Goal: Subscribe to service/newsletter

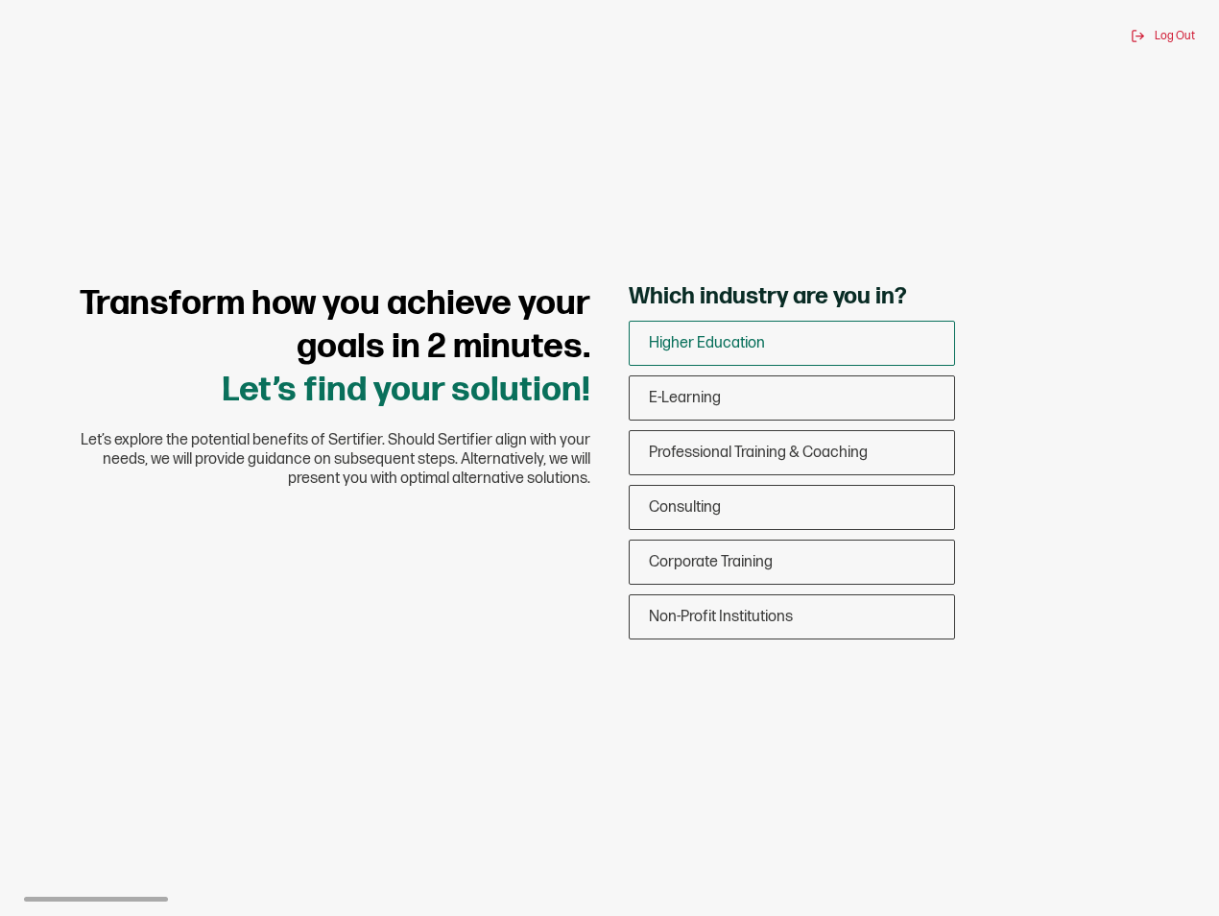
click at [666, 340] on span "Higher Education" at bounding box center [707, 343] width 116 height 18
click at [0, 0] on input "Higher Education" at bounding box center [0, 0] width 0 height 0
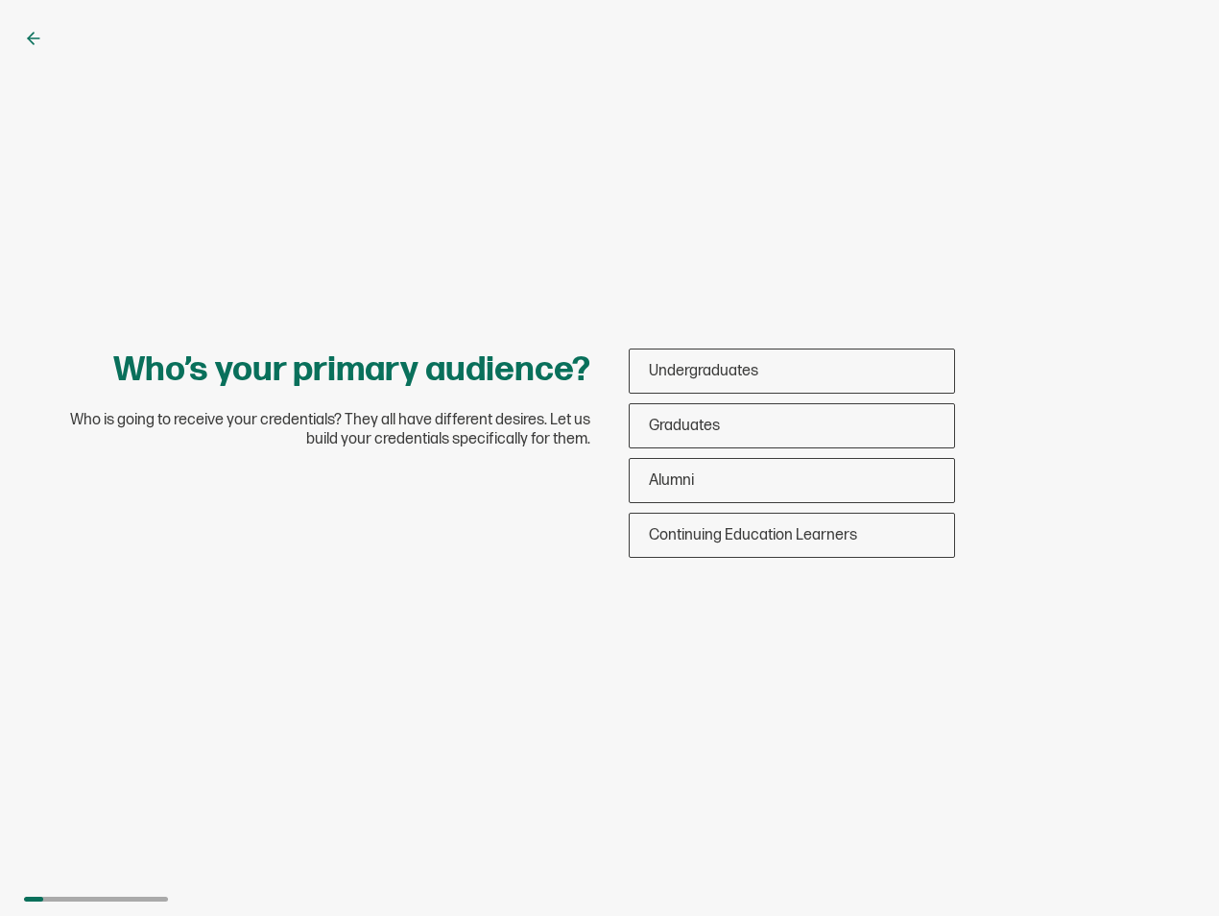
click at [28, 27] on div "Who’s your primary audience? Who is going to receive your credentials? They all…" at bounding box center [609, 458] width 1219 height 916
click at [35, 38] on icon at bounding box center [34, 38] width 12 height 0
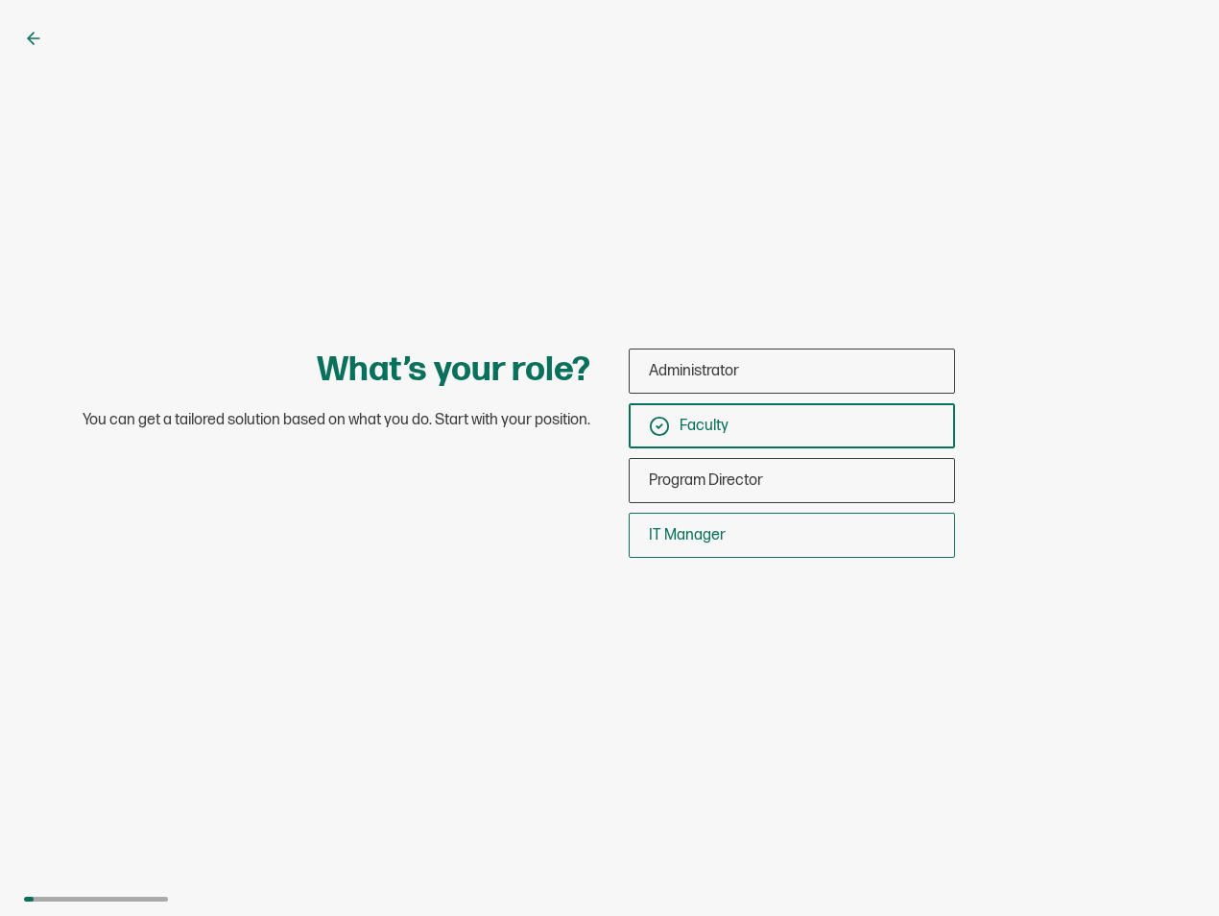
click at [716, 555] on div "IT Manager" at bounding box center [792, 535] width 324 height 45
click at [0, 0] on input "IT Manager" at bounding box center [0, 0] width 0 height 0
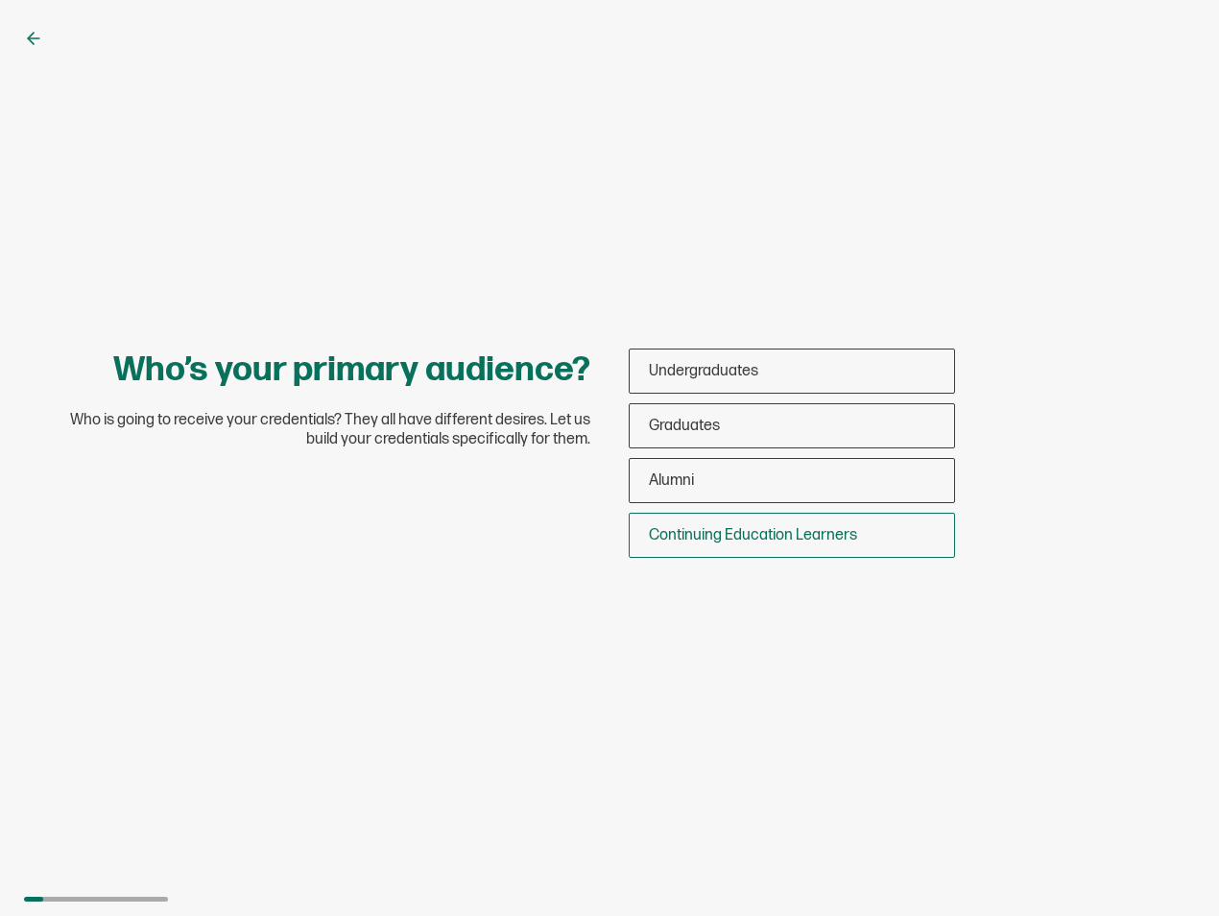
click at [812, 555] on div "Continuing Education Learners" at bounding box center [792, 535] width 324 height 45
click at [0, 0] on input "Continuing Education Learners" at bounding box center [0, 0] width 0 height 0
click at [812, 555] on div "Continuing Education Learners" at bounding box center [792, 535] width 324 height 45
click at [0, 0] on input "Continuing Education Learners" at bounding box center [0, 0] width 0 height 0
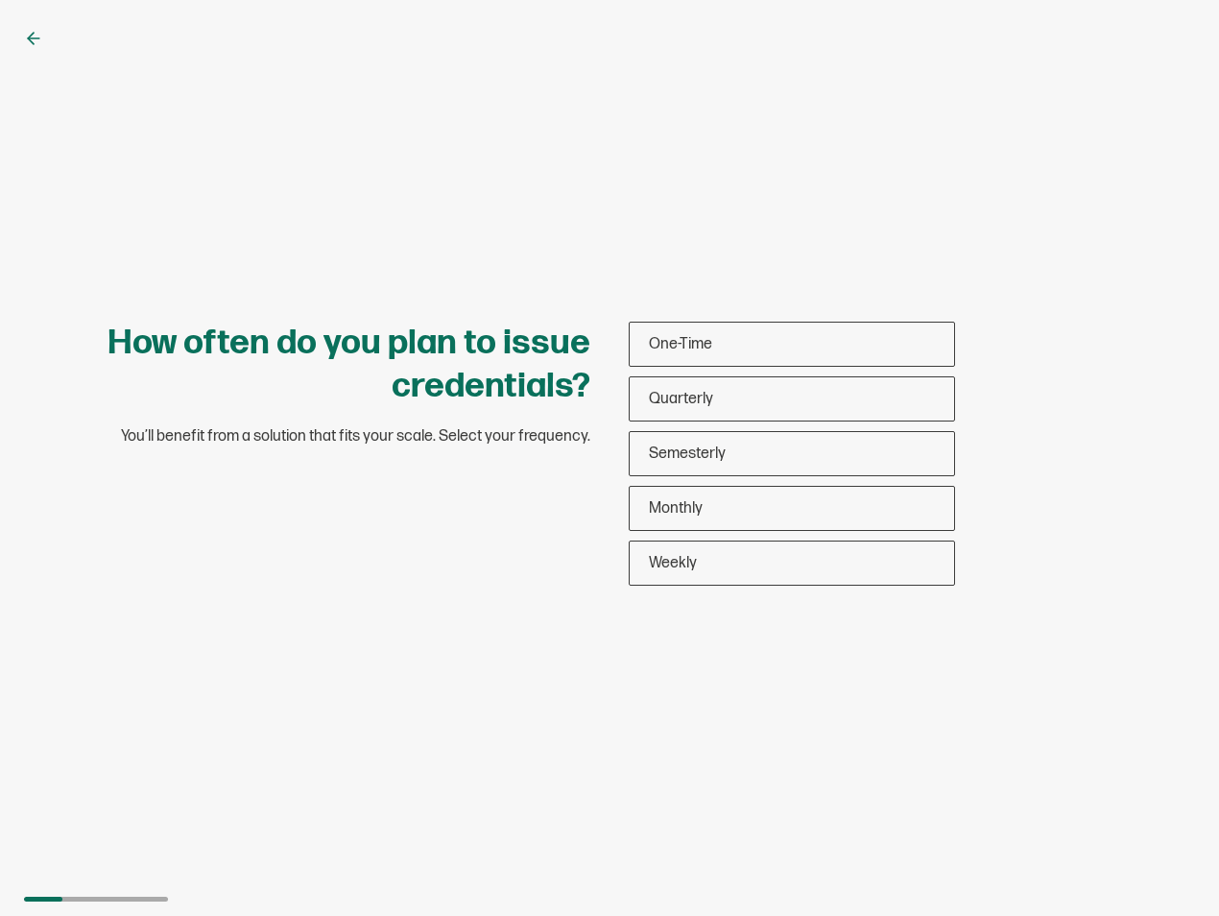
click at [30, 36] on icon at bounding box center [31, 39] width 6 height 12
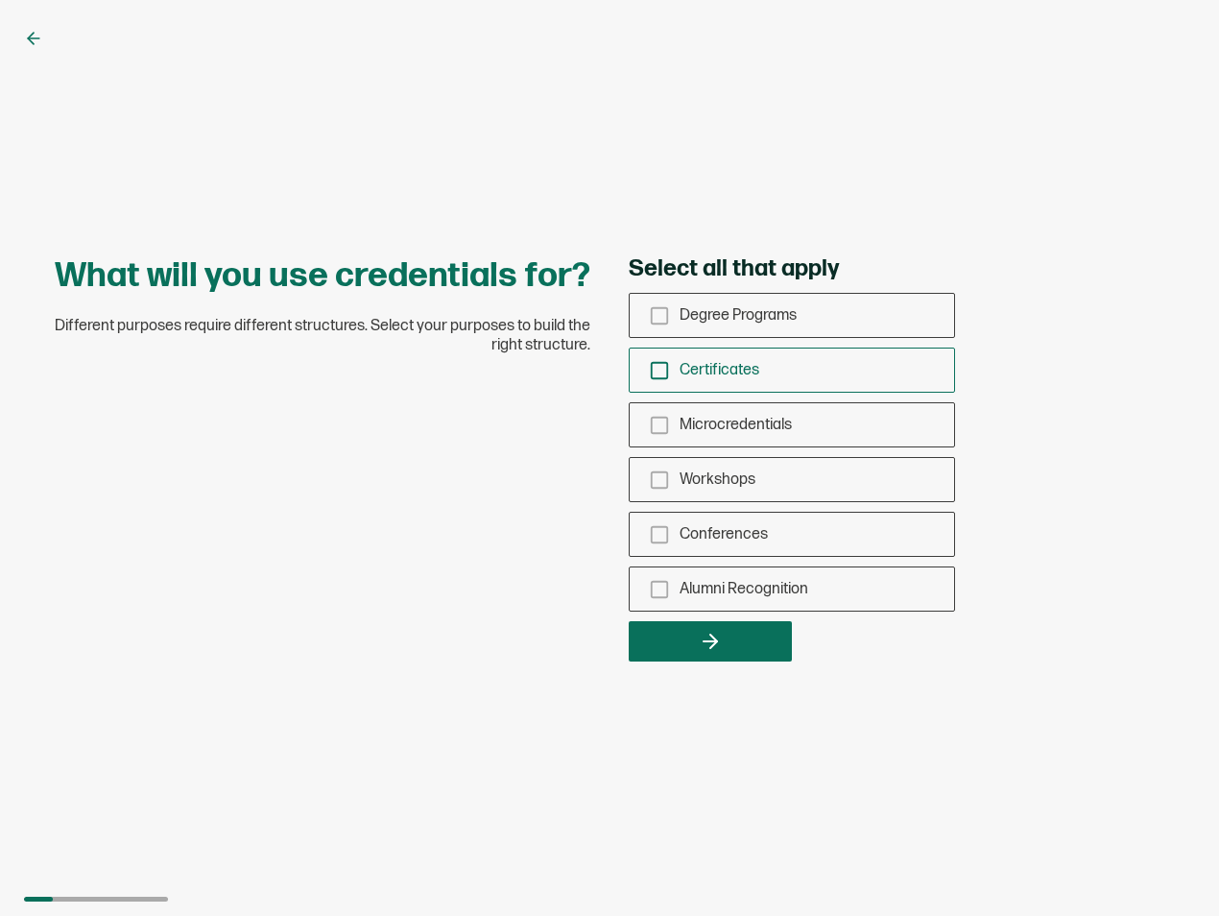
click at [653, 357] on div "Certificates" at bounding box center [792, 369] width 324 height 45
click at [0, 0] on input "Certificates" at bounding box center [0, 0] width 0 height 0
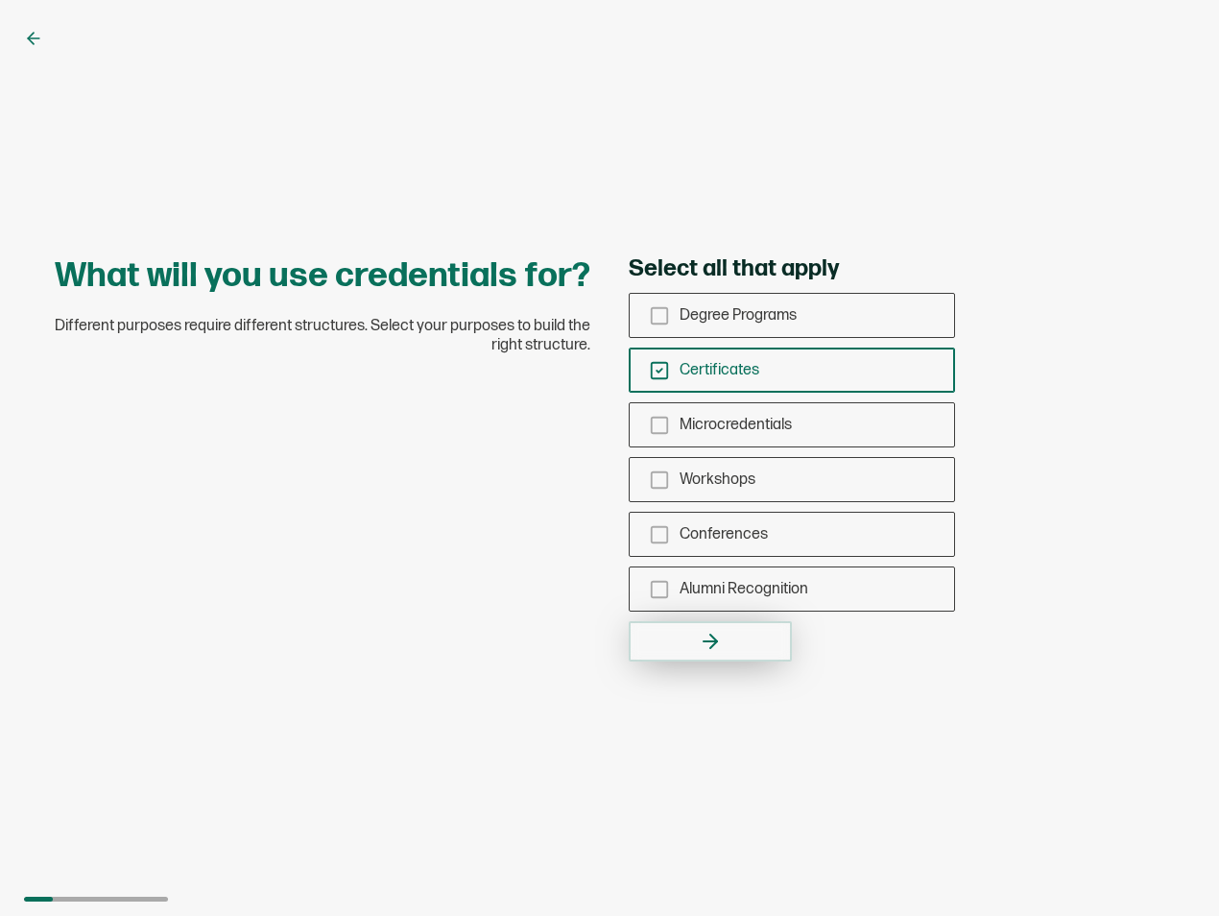
click at [745, 646] on button "button" at bounding box center [710, 641] width 163 height 40
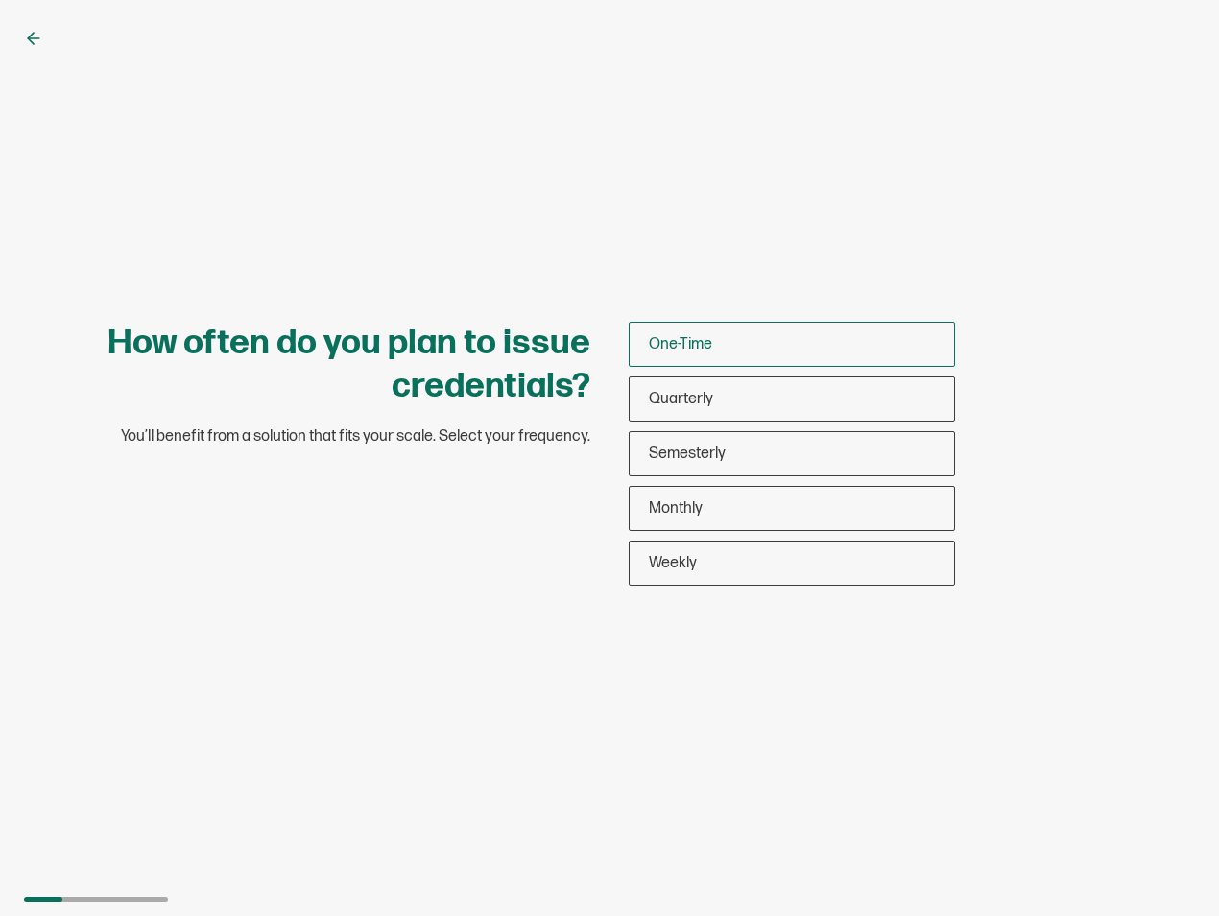
click at [722, 341] on div "One-Time" at bounding box center [792, 344] width 324 height 45
click at [0, 0] on input "One-Time" at bounding box center [0, 0] width 0 height 0
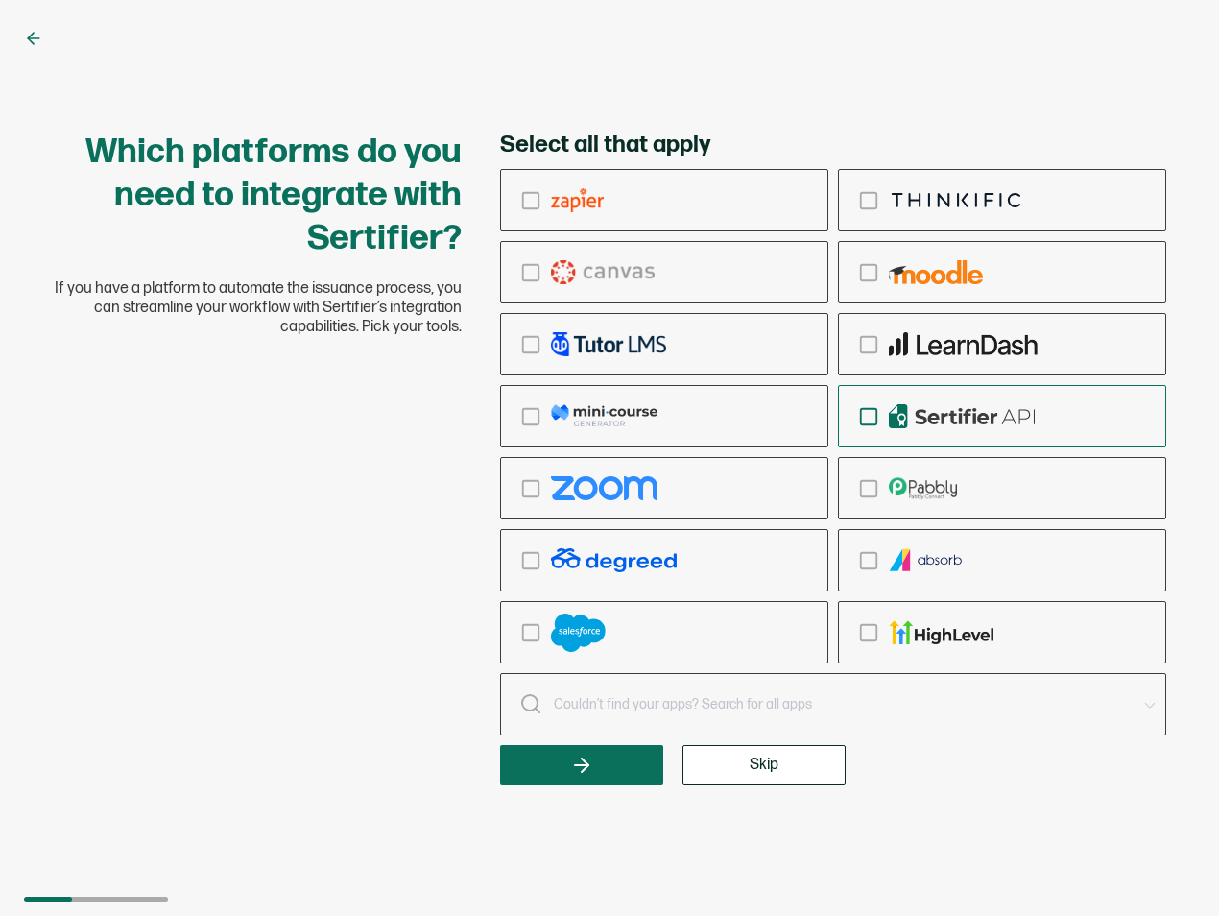
click at [879, 418] on div "checkbox-group" at bounding box center [1002, 416] width 326 height 45
click at [0, 0] on input "checkbox-group" at bounding box center [0, 0] width 0 height 0
click at [1131, 700] on input "text" at bounding box center [844, 704] width 582 height 27
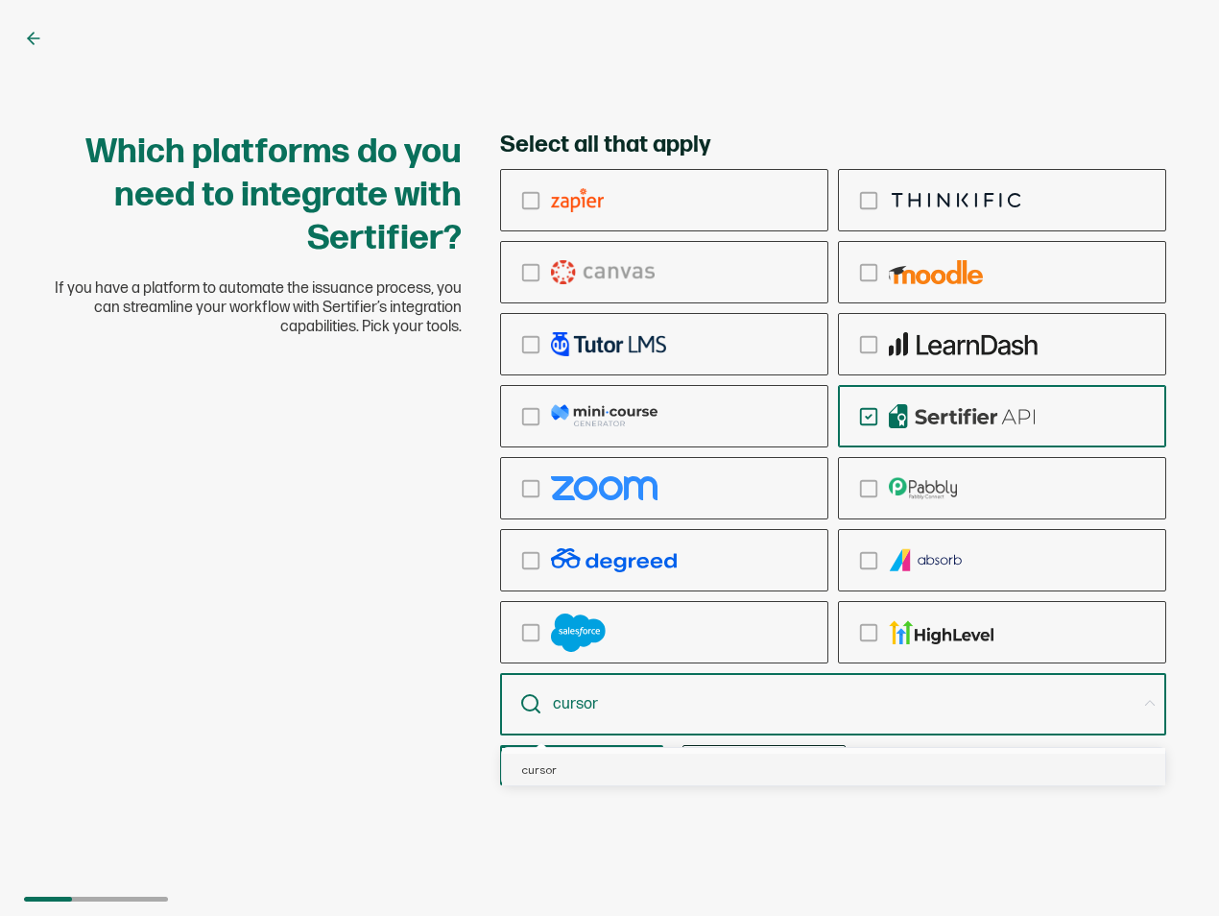
click at [705, 708] on input "cursor" at bounding box center [844, 704] width 582 height 27
type input "cursor"
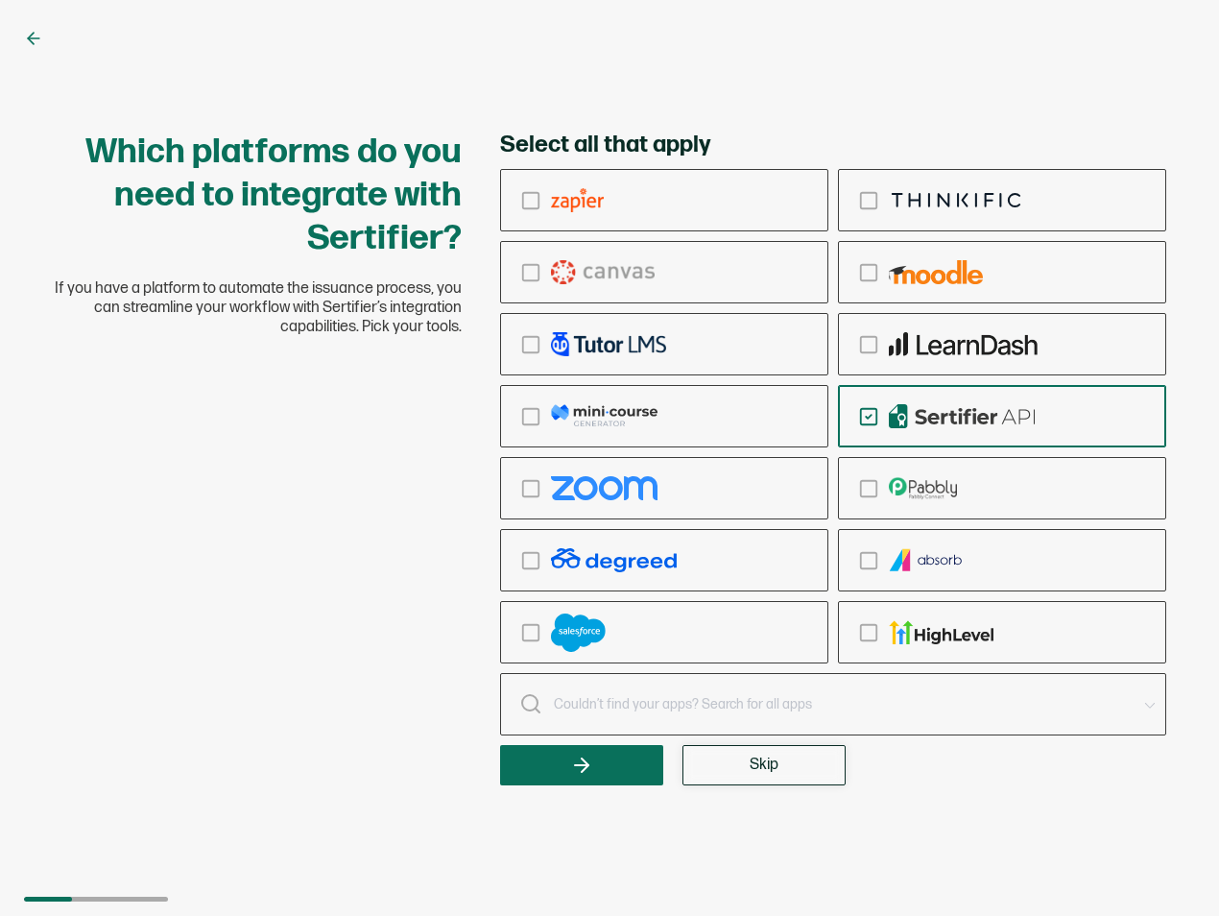
click at [752, 753] on button "Skip" at bounding box center [763, 765] width 163 height 40
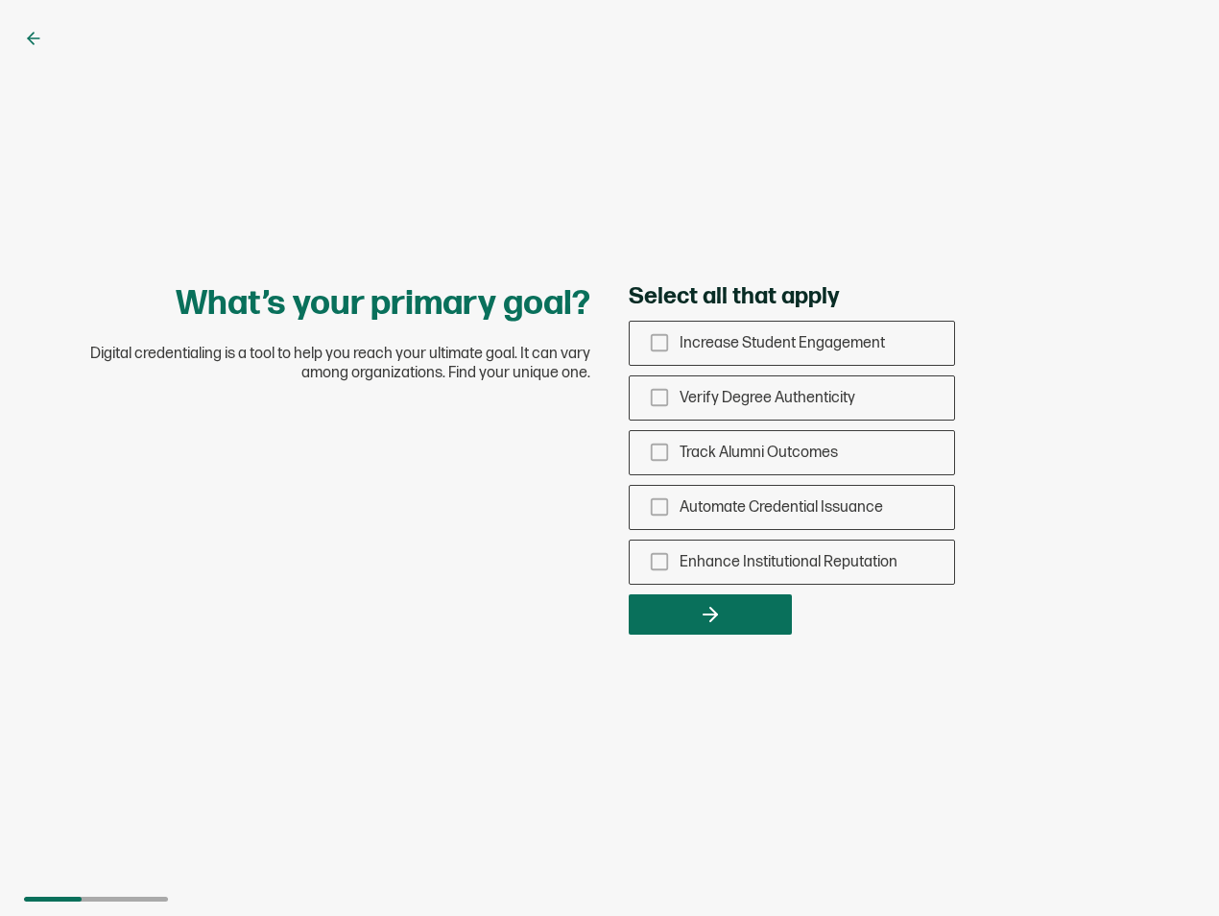
drag, startPoint x: 835, startPoint y: 463, endPoint x: 746, endPoint y: 97, distance: 376.4
click at [746, 97] on div "What’s your primary goal? Digital credentialing is a tool to help you reach you…" at bounding box center [609, 458] width 1219 height 916
click at [865, 508] on span "Automate Credential Issuance" at bounding box center [781, 507] width 203 height 18
click at [0, 0] on input "Automate Credential Issuance" at bounding box center [0, 0] width 0 height 0
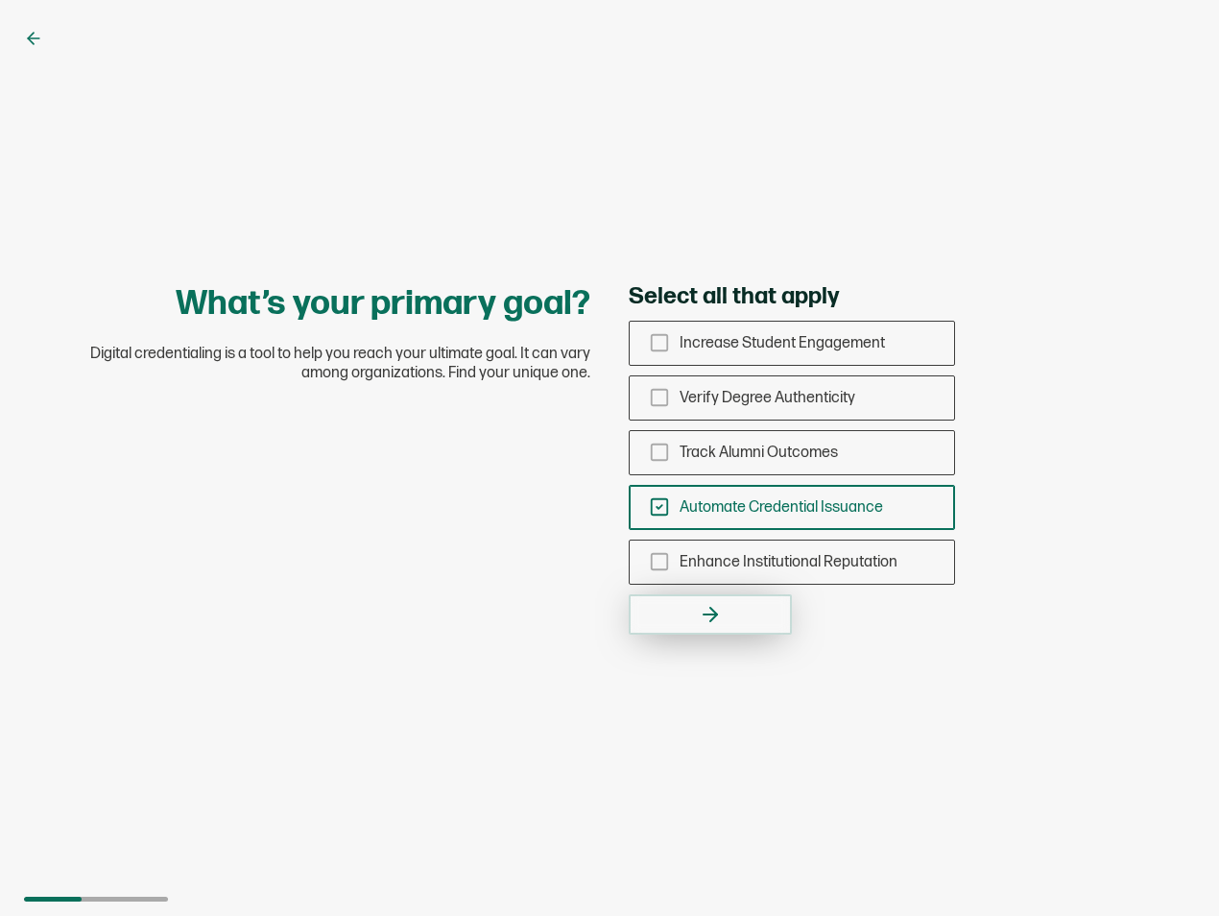
click at [728, 617] on button "button" at bounding box center [710, 614] width 163 height 40
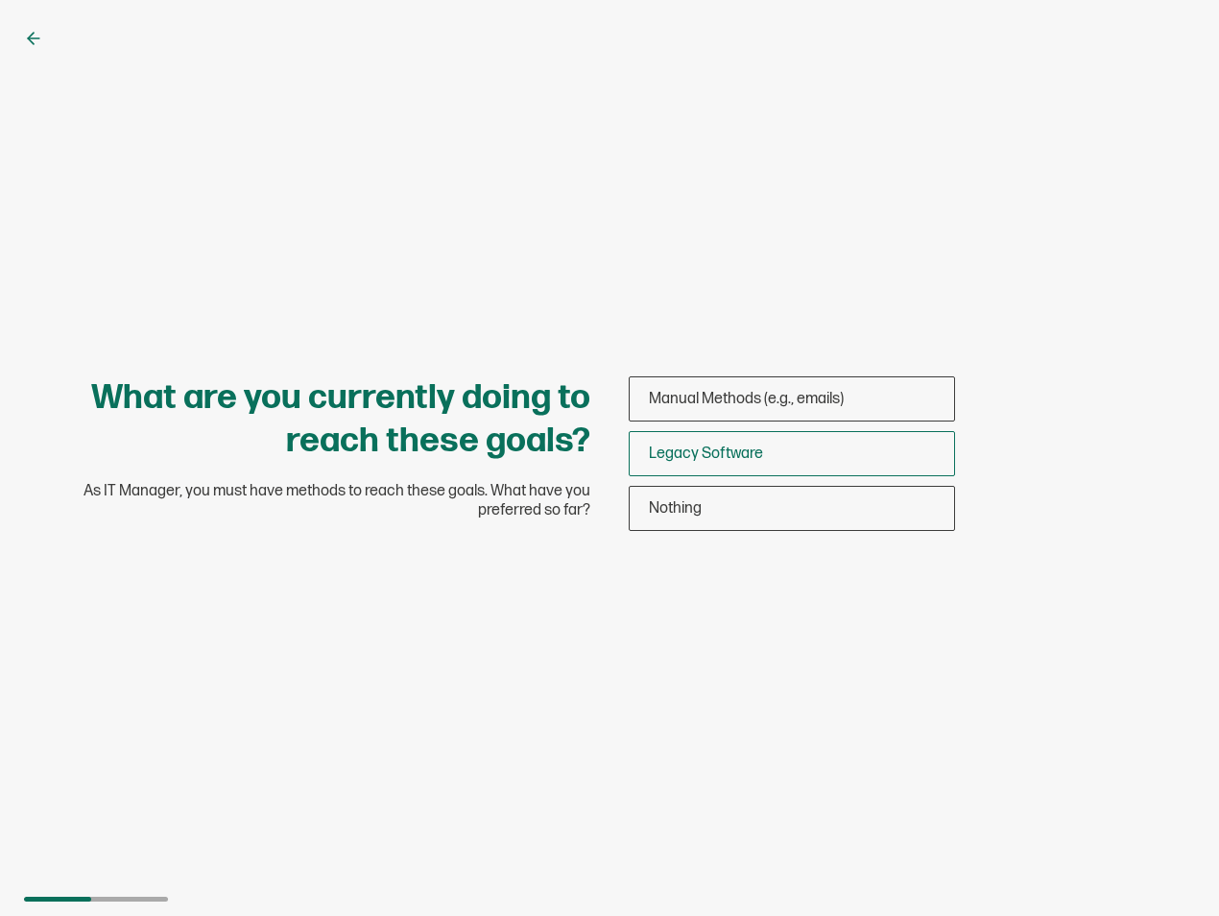
click at [830, 447] on div "Legacy Software" at bounding box center [792, 453] width 324 height 45
click at [0, 0] on input "Legacy Software" at bounding box center [0, 0] width 0 height 0
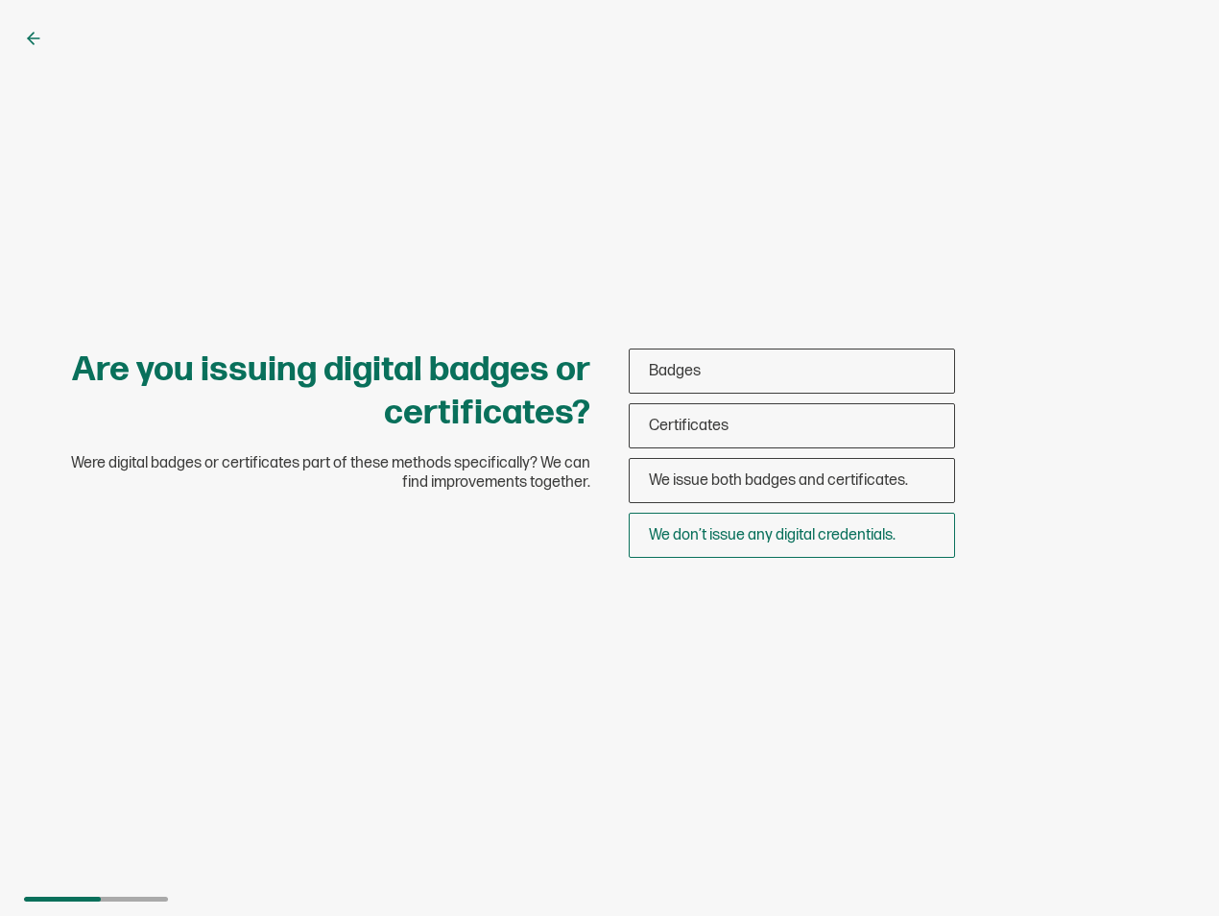
click at [845, 537] on span "We don’t issue any digital credentials." at bounding box center [772, 535] width 247 height 18
click at [0, 0] on input "We don’t issue any digital credentials." at bounding box center [0, 0] width 0 height 0
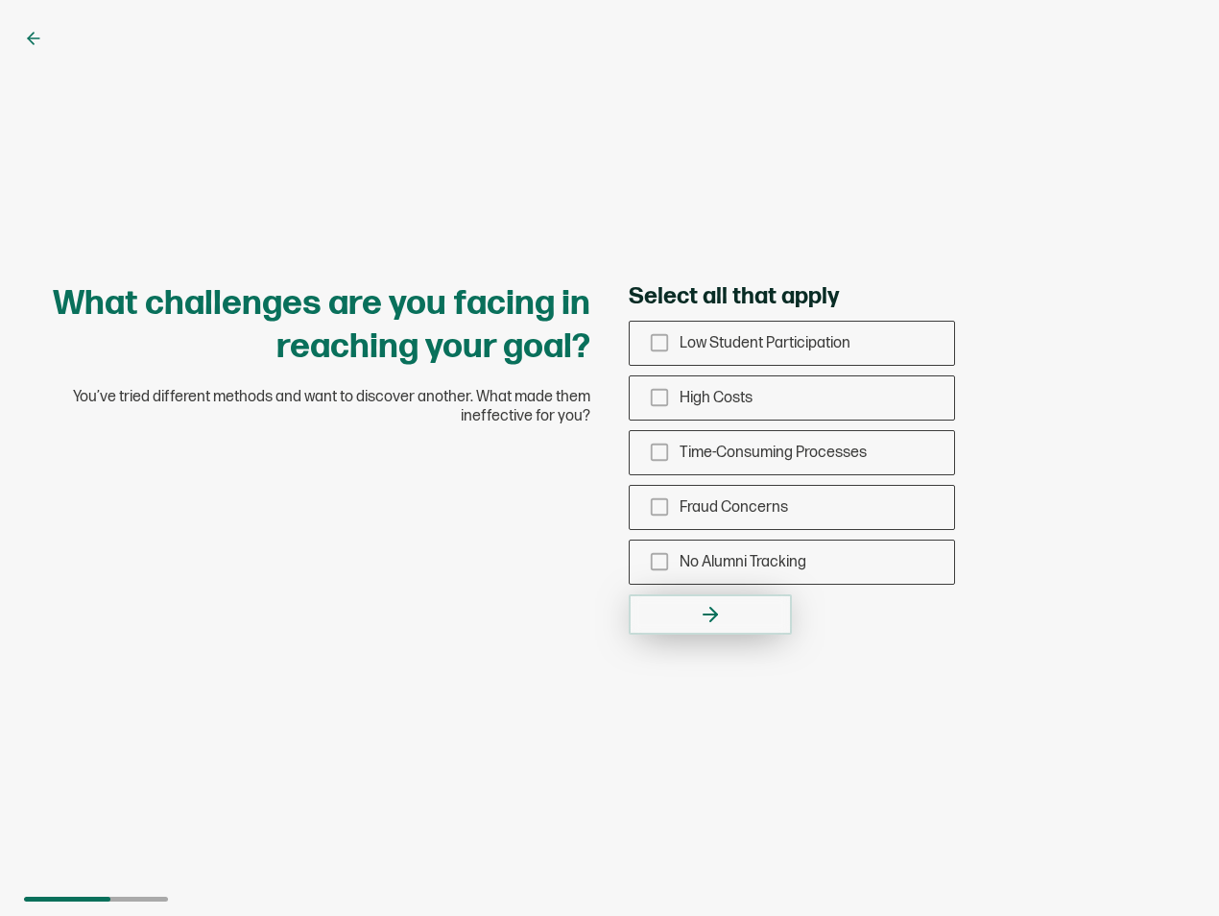
drag, startPoint x: 695, startPoint y: 609, endPoint x: 705, endPoint y: 611, distance: 10.0
drag, startPoint x: 705, startPoint y: 611, endPoint x: 668, endPoint y: 622, distance: 38.0
click at [668, 622] on button "button" at bounding box center [710, 614] width 163 height 40
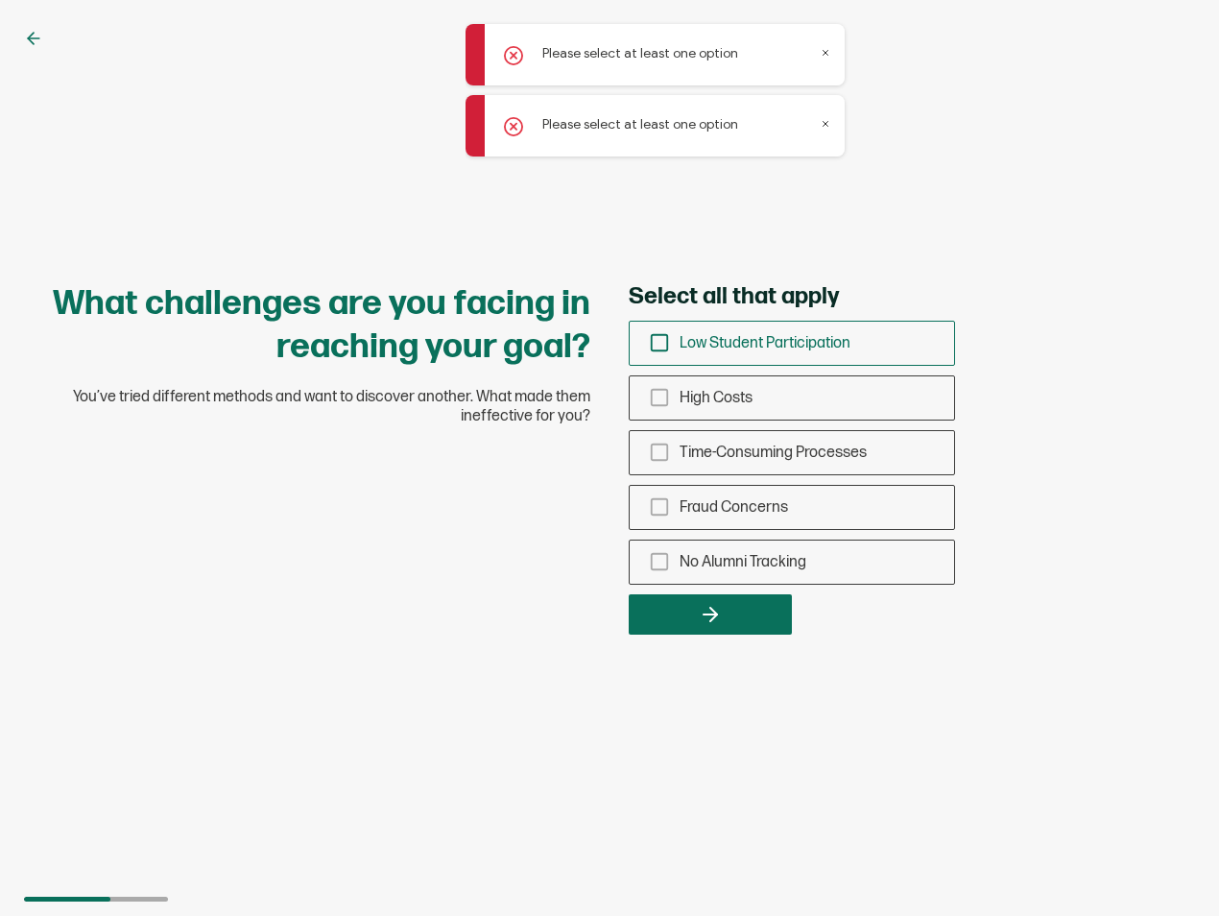
click at [664, 342] on icon "checkbox-group" at bounding box center [659, 342] width 21 height 21
click at [0, 0] on input "Low Student Participation" at bounding box center [0, 0] width 0 height 0
click at [655, 403] on icon "checkbox-group" at bounding box center [659, 397] width 21 height 21
click at [0, 0] on input "High Costs" at bounding box center [0, 0] width 0 height 0
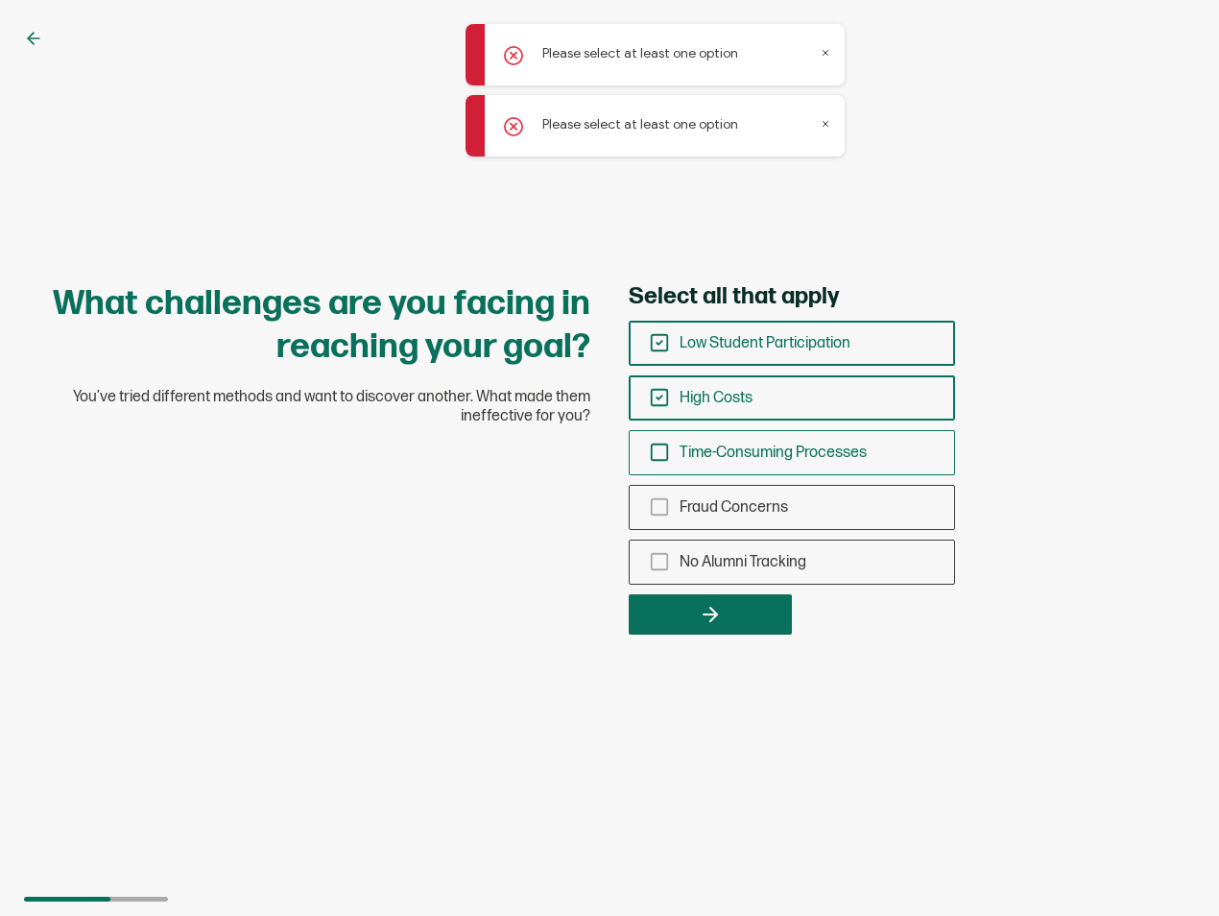
click at [653, 451] on icon "checkbox-group" at bounding box center [659, 452] width 21 height 21
click at [0, 0] on input "Time-Consuming Processes" at bounding box center [0, 0] width 0 height 0
click at [669, 528] on div "Fraud Concerns" at bounding box center [792, 507] width 324 height 45
click at [0, 0] on input "Fraud Concerns" at bounding box center [0, 0] width 0 height 0
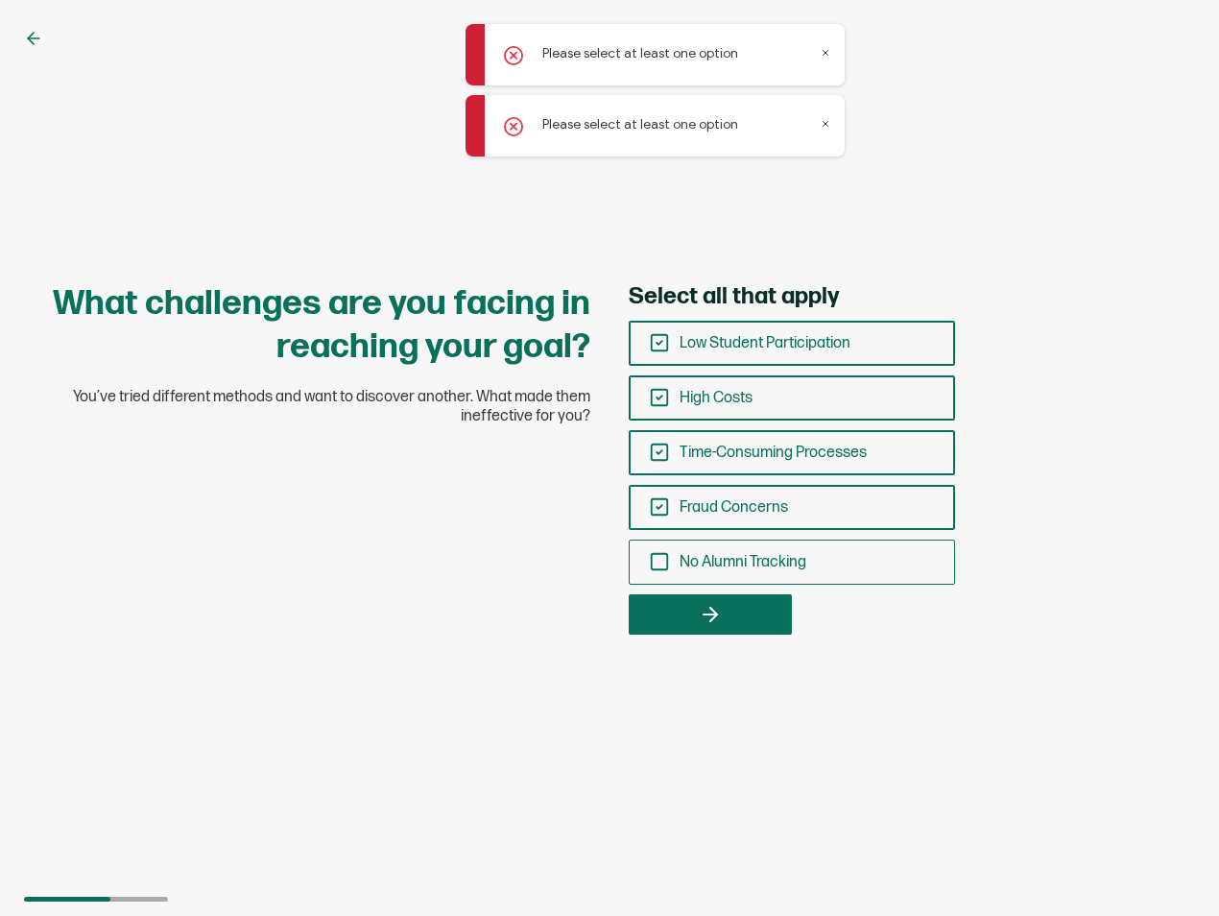
click at [668, 544] on div "No Alumni Tracking" at bounding box center [792, 561] width 324 height 45
click at [0, 0] on input "No Alumni Tracking" at bounding box center [0, 0] width 0 height 0
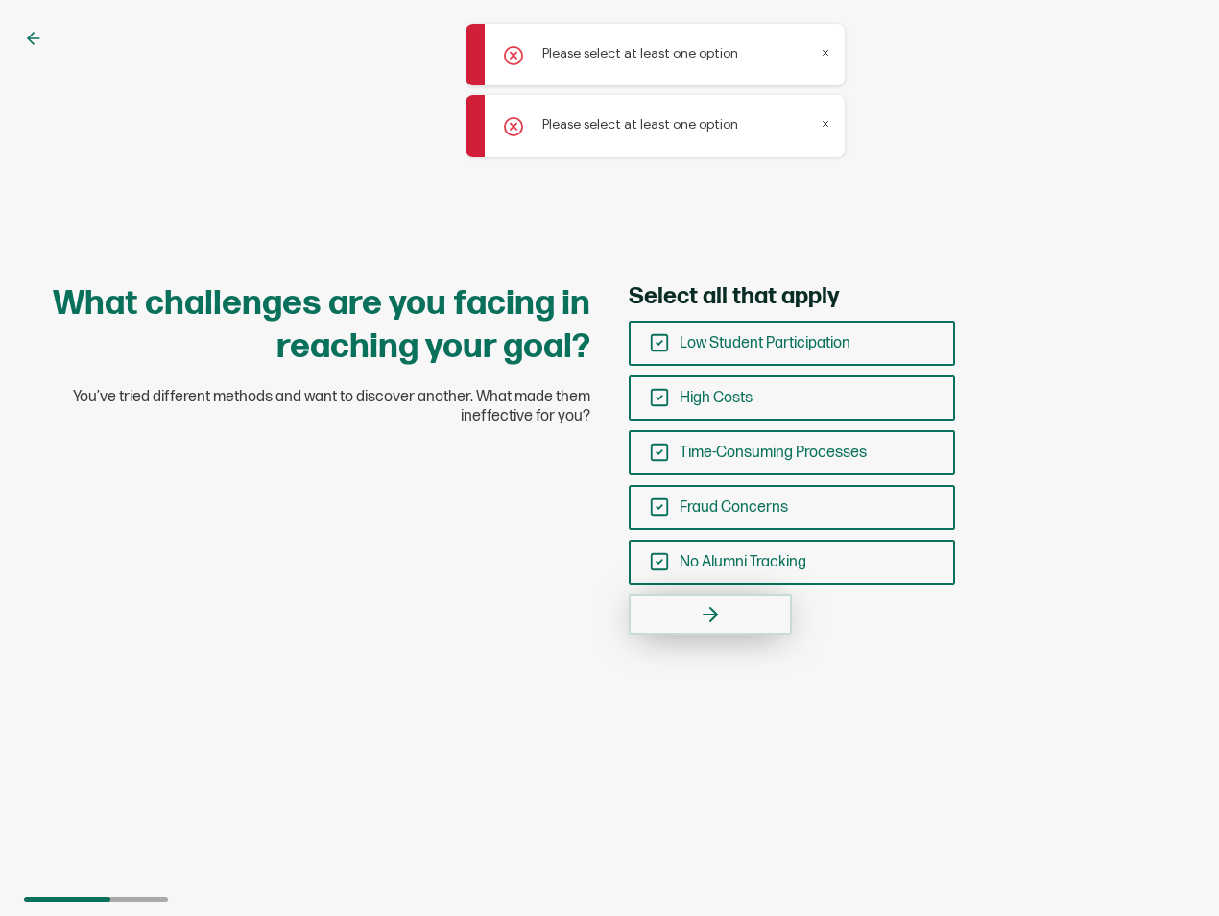
click at [711, 603] on icon "button" at bounding box center [710, 614] width 23 height 23
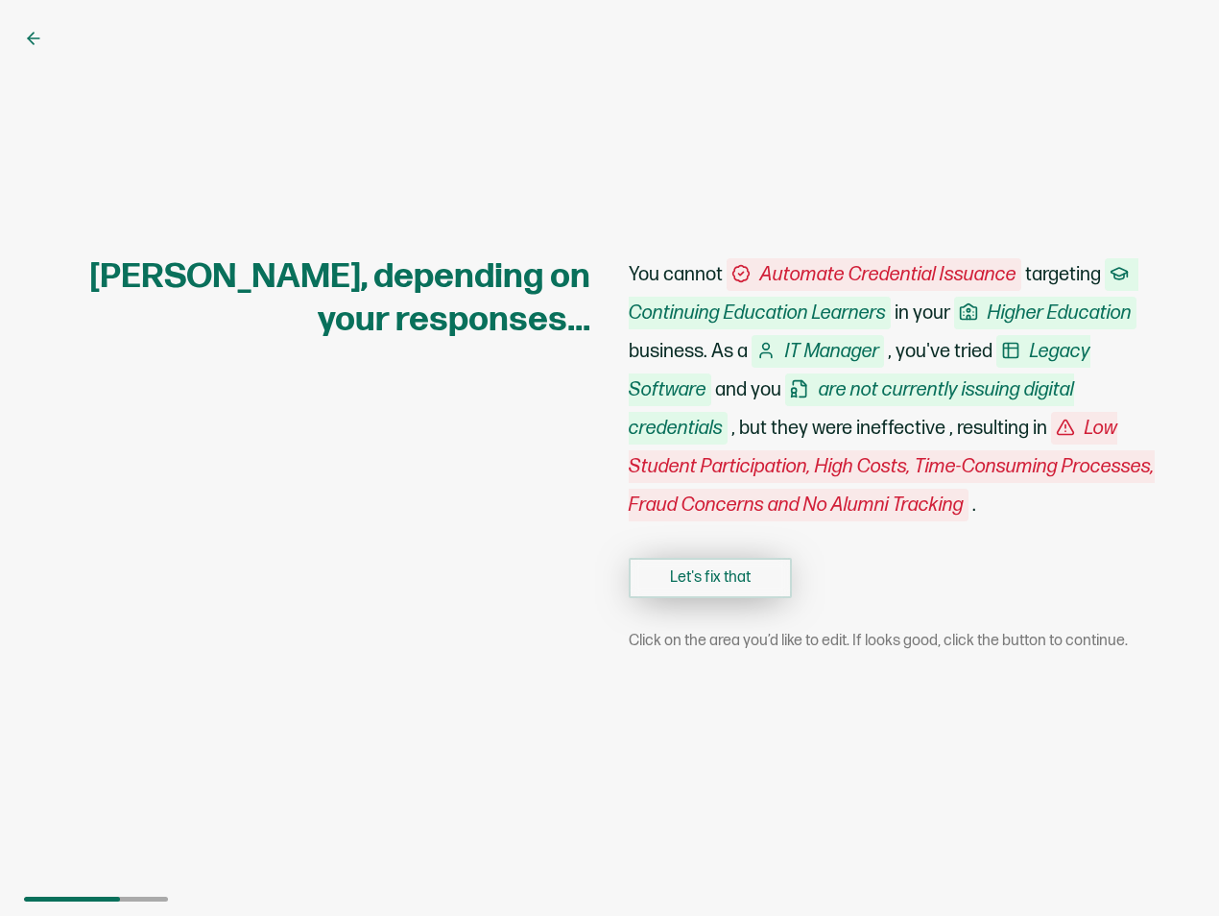
click at [737, 572] on button "Let's fix that" at bounding box center [710, 578] width 163 height 40
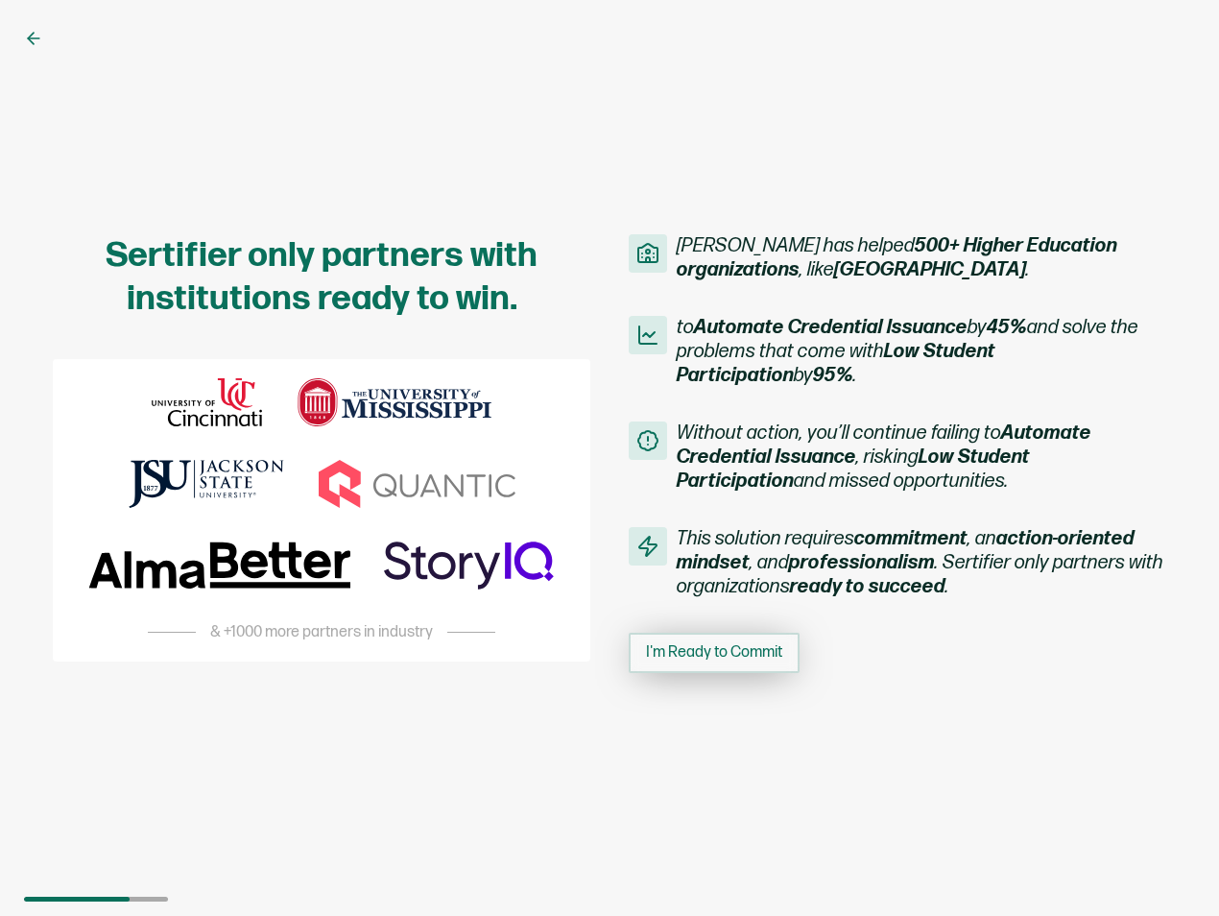
click at [731, 660] on span "I'm Ready to Commit" at bounding box center [714, 652] width 136 height 15
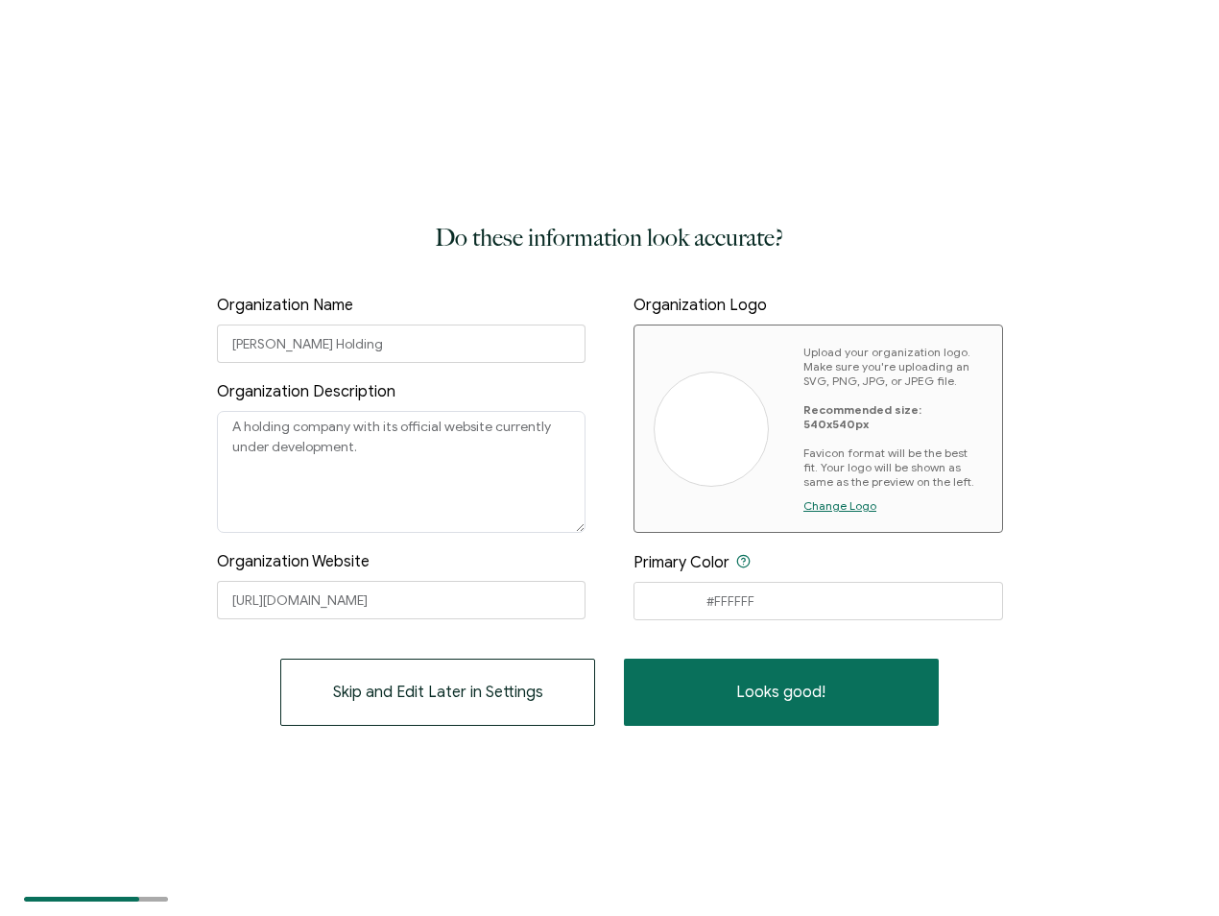
click at [713, 426] on img at bounding box center [711, 429] width 23 height 23
click at [458, 668] on button "Skip and Edit Later in Settings" at bounding box center [437, 691] width 315 height 67
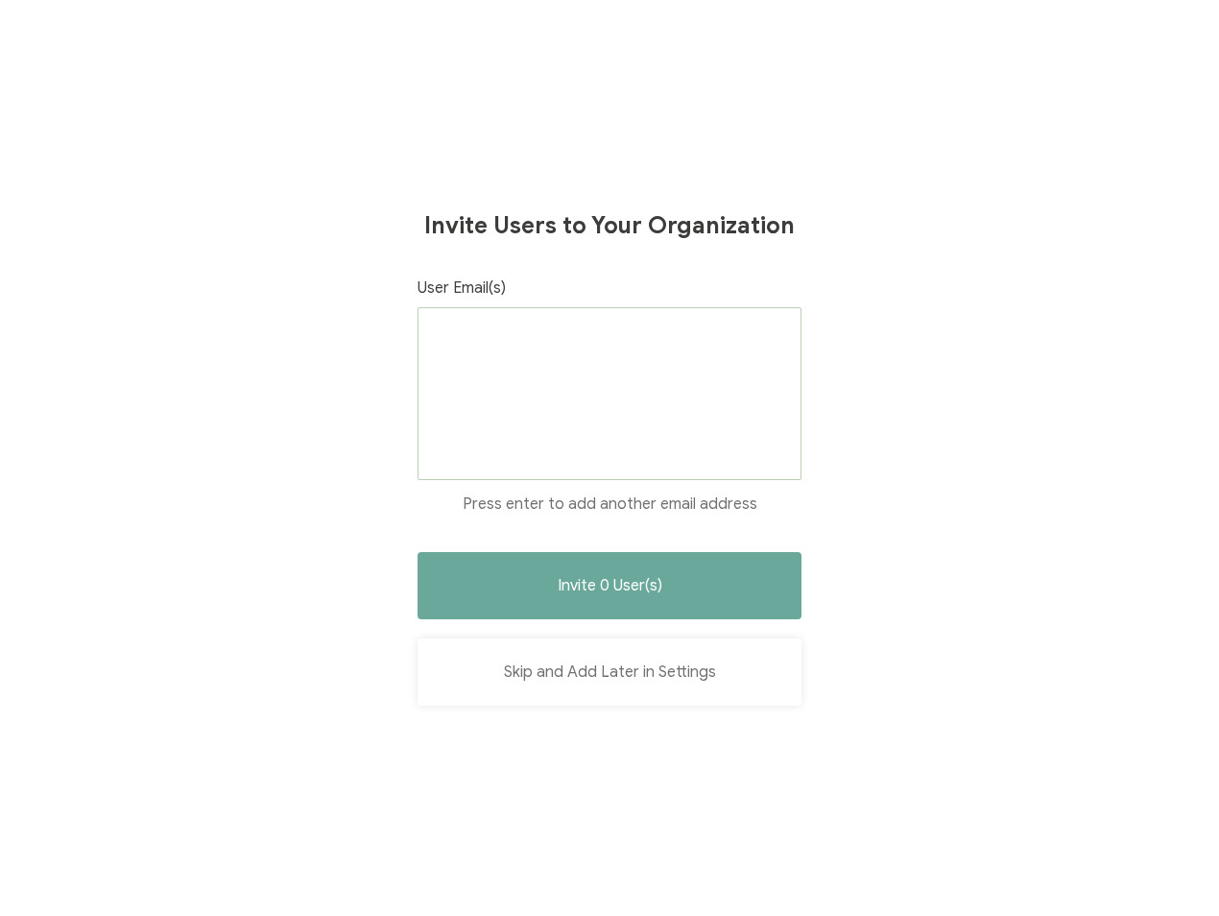
click at [678, 681] on button "Skip and Add Later in Settings" at bounding box center [610, 671] width 384 height 67
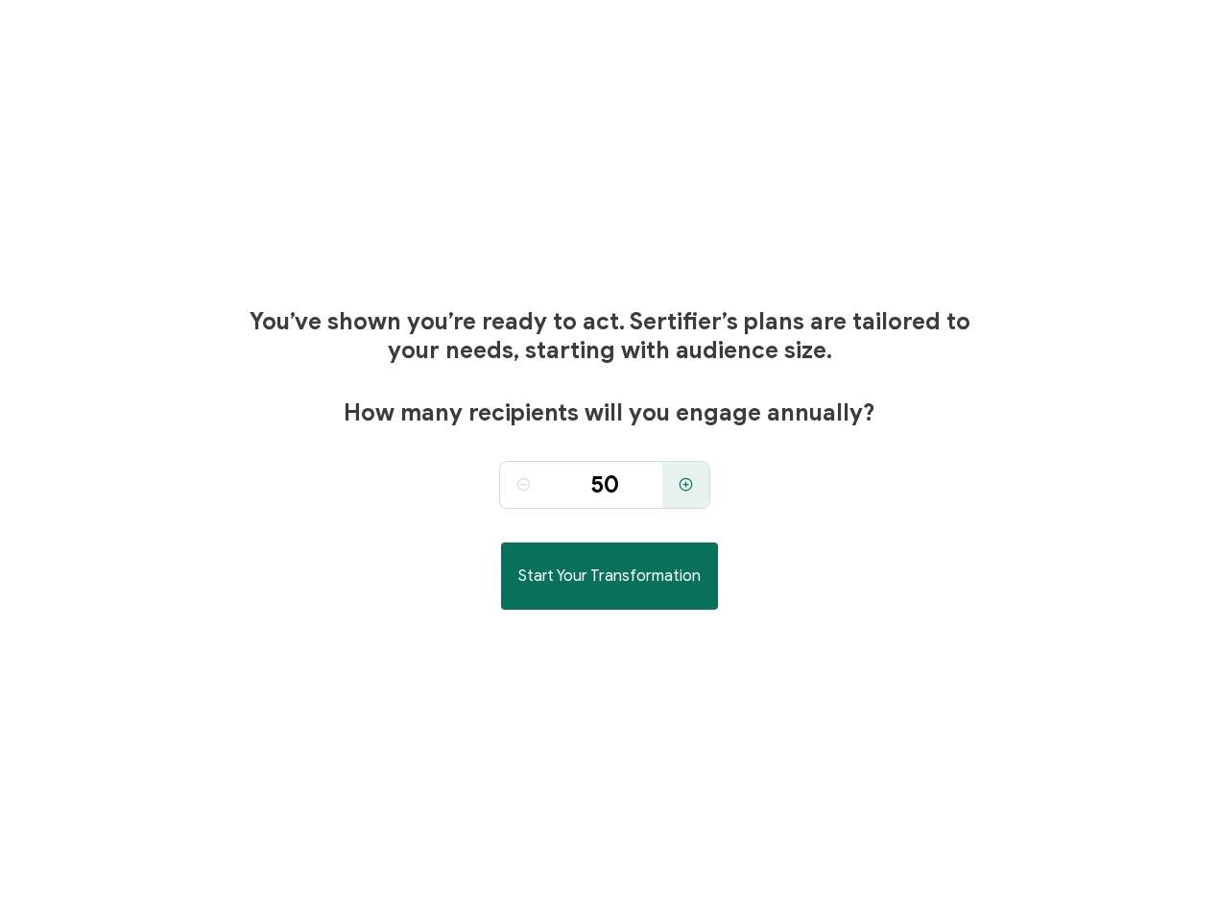
drag, startPoint x: 1036, startPoint y: 287, endPoint x: 875, endPoint y: 315, distance: 162.7
click at [875, 315] on h1 "You’ve shown you’re ready to act. Sertifier’s plans are tailored to your needs,…" at bounding box center [609, 336] width 731 height 58
click at [623, 478] on input "50" at bounding box center [604, 485] width 115 height 48
type input "5"
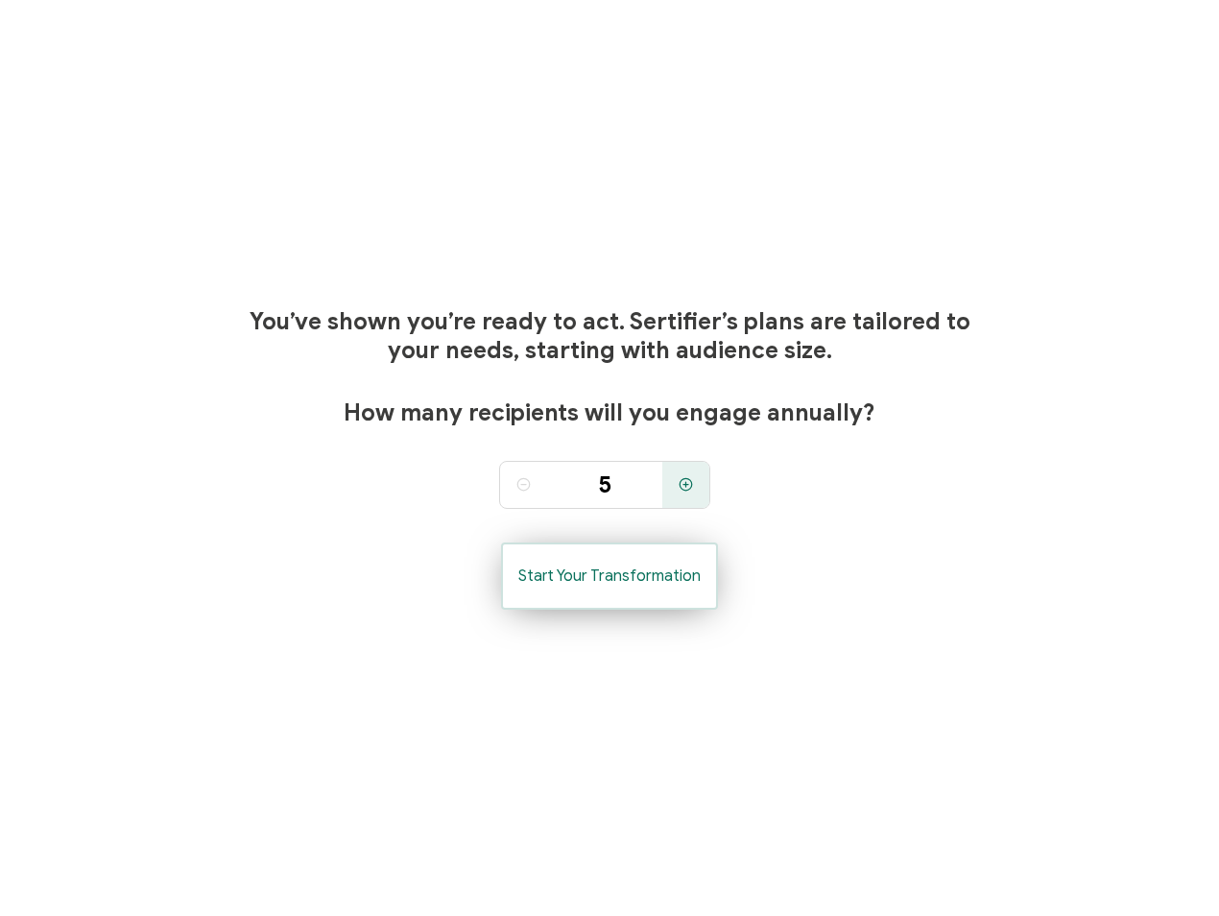
type input "50"
click at [681, 578] on span "Start Your Transformation" at bounding box center [609, 575] width 182 height 15
